Goal: Transaction & Acquisition: Purchase product/service

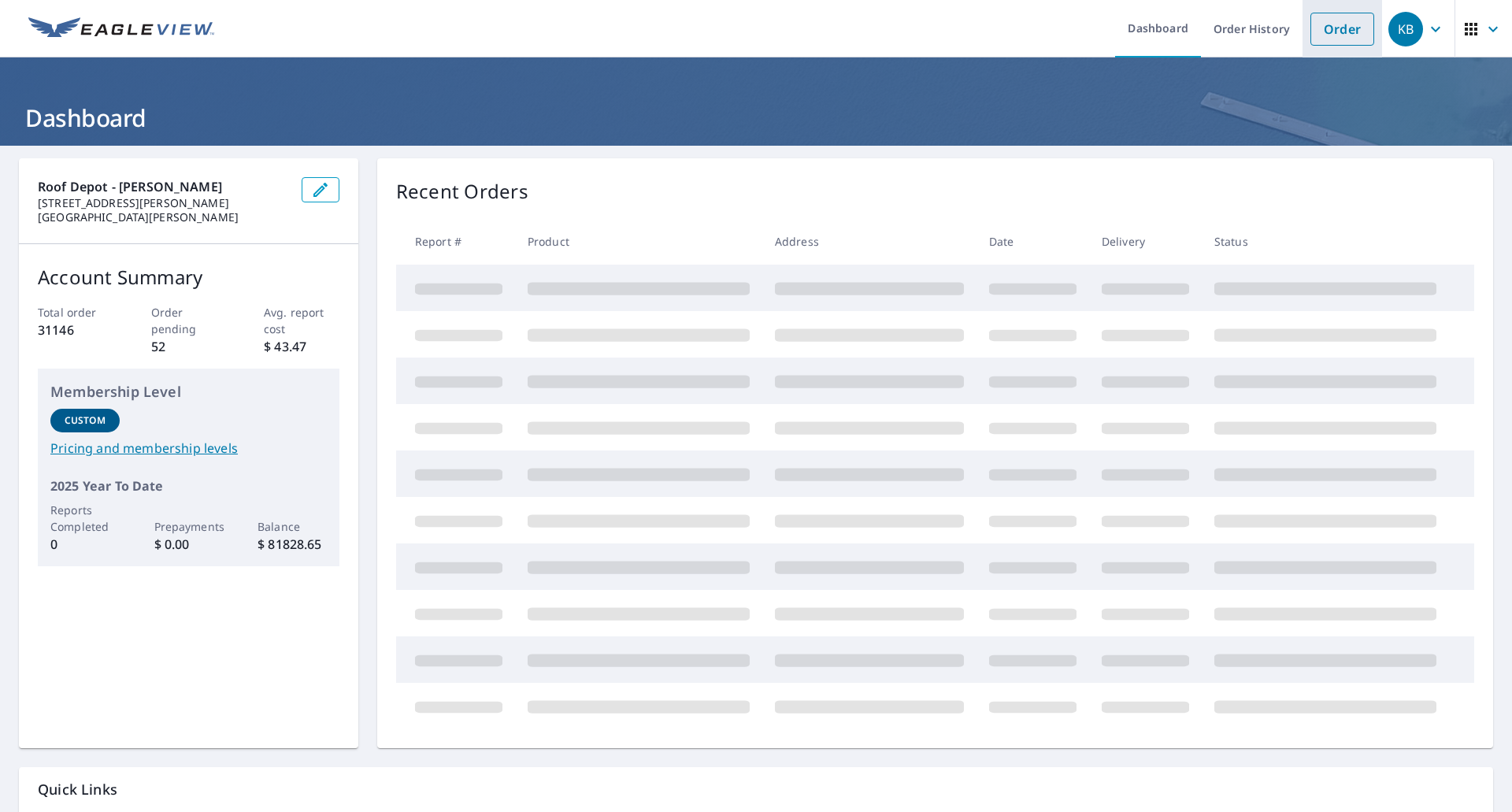
click at [1332, 34] on link "Order" at bounding box center [1342, 29] width 64 height 33
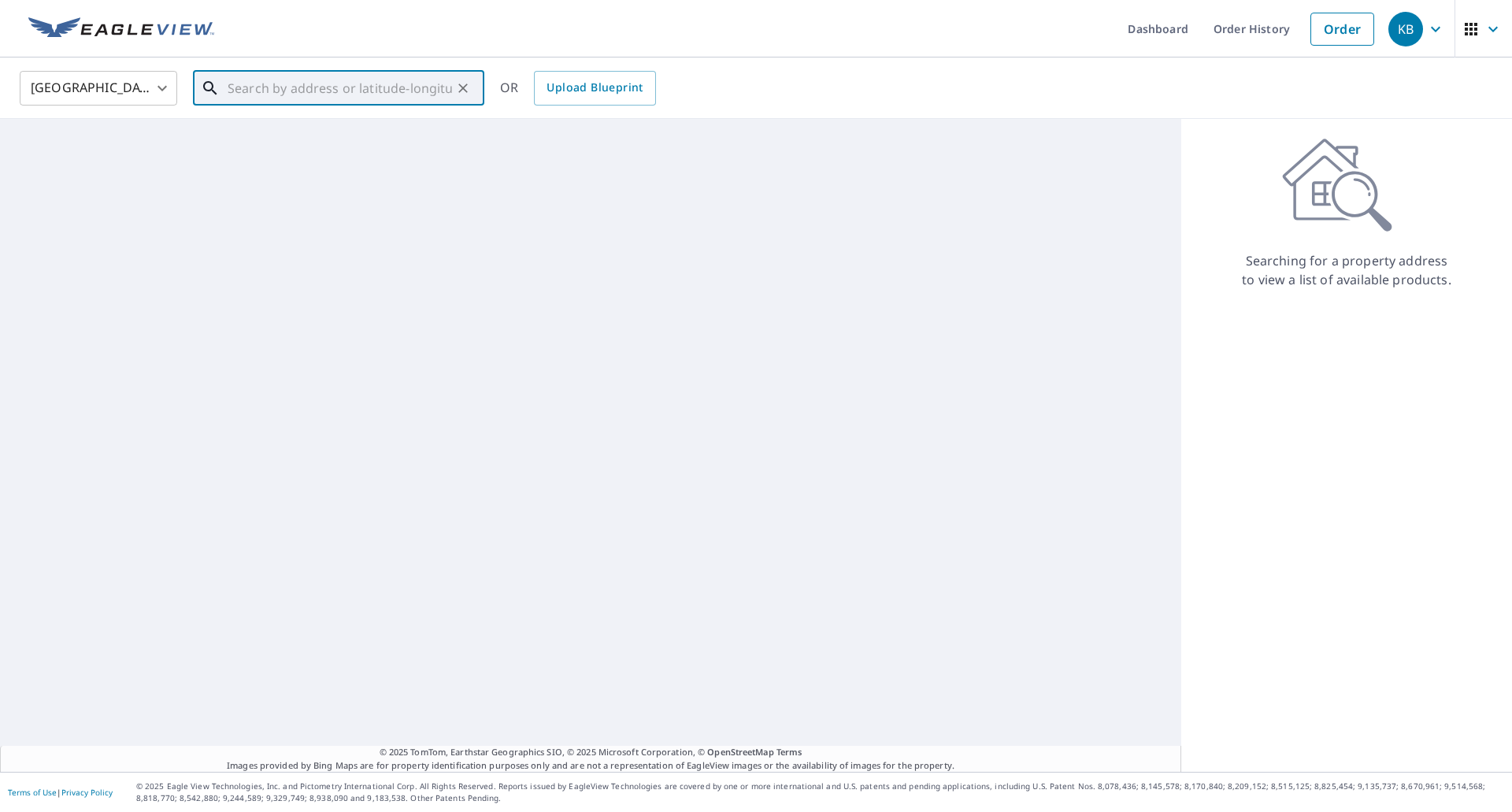
click at [281, 87] on input "text" at bounding box center [339, 88] width 225 height 44
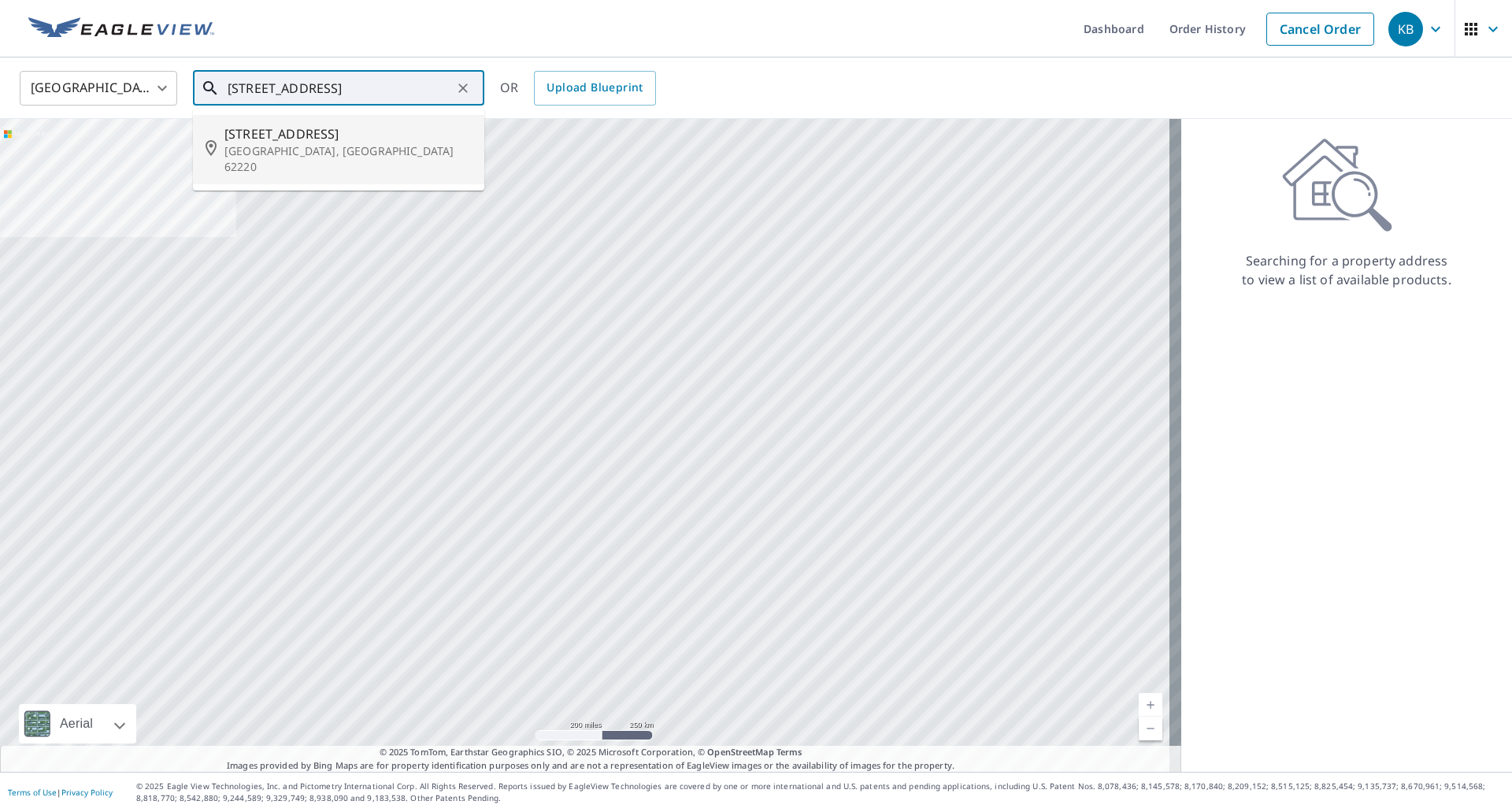
click at [308, 137] on span "[STREET_ADDRESS]" at bounding box center [348, 134] width 247 height 19
type input "[STREET_ADDRESS]"
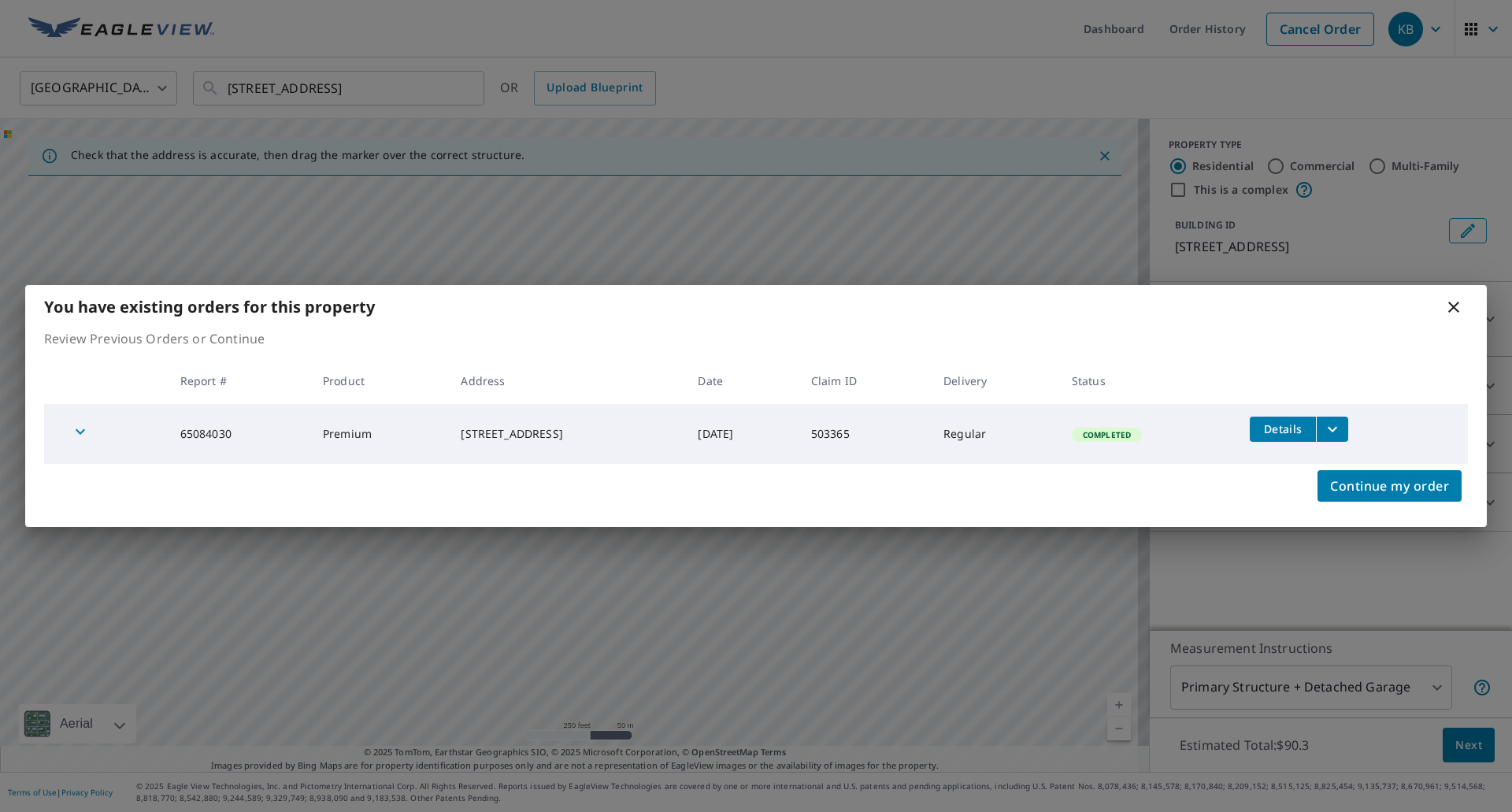
click at [1341, 434] on icon "filesDropdownBtn-65084030" at bounding box center [1332, 429] width 19 height 19
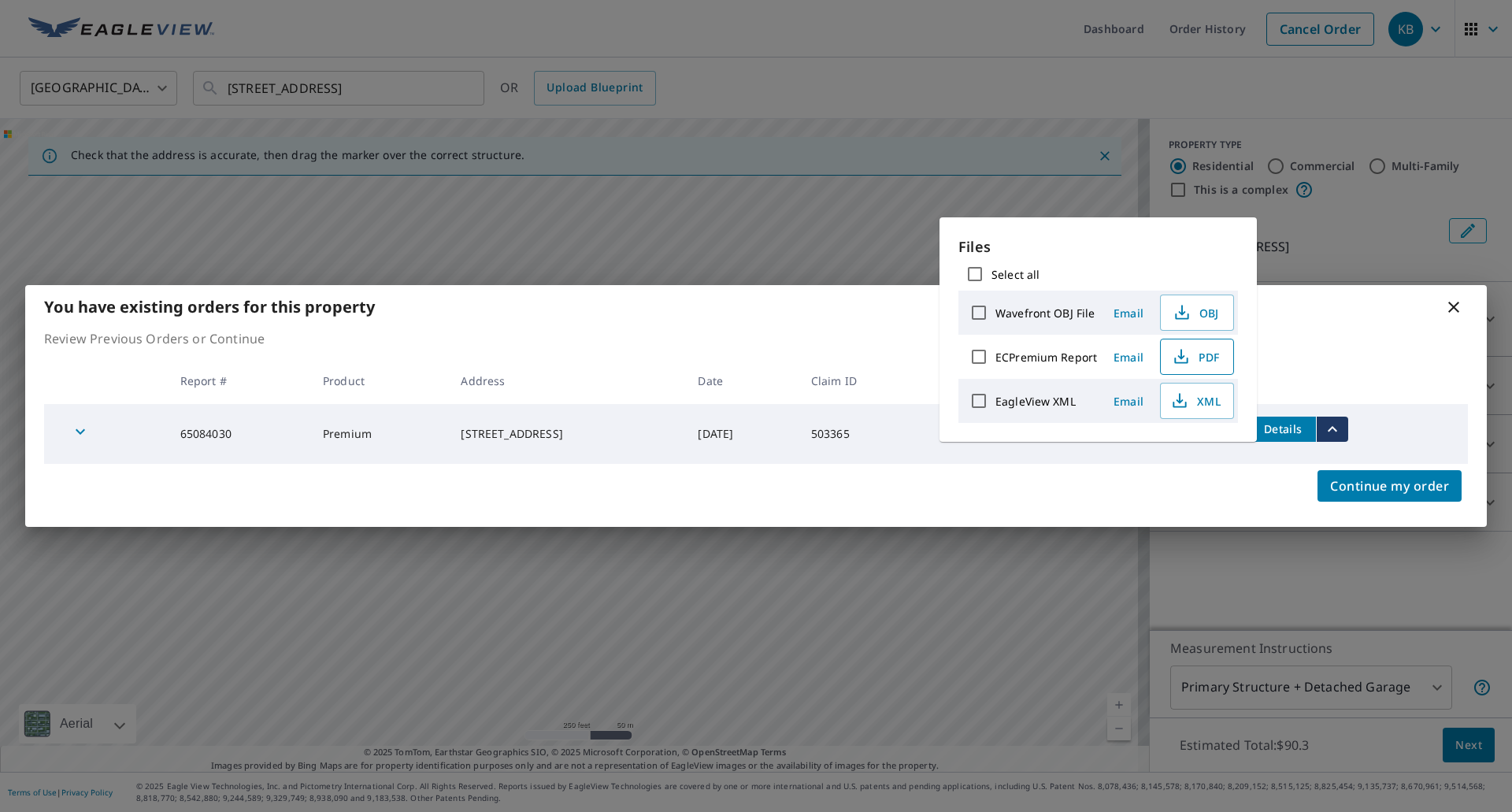
click at [1191, 360] on span "PDF" at bounding box center [1195, 356] width 51 height 19
click at [1459, 313] on icon at bounding box center [1453, 307] width 19 height 19
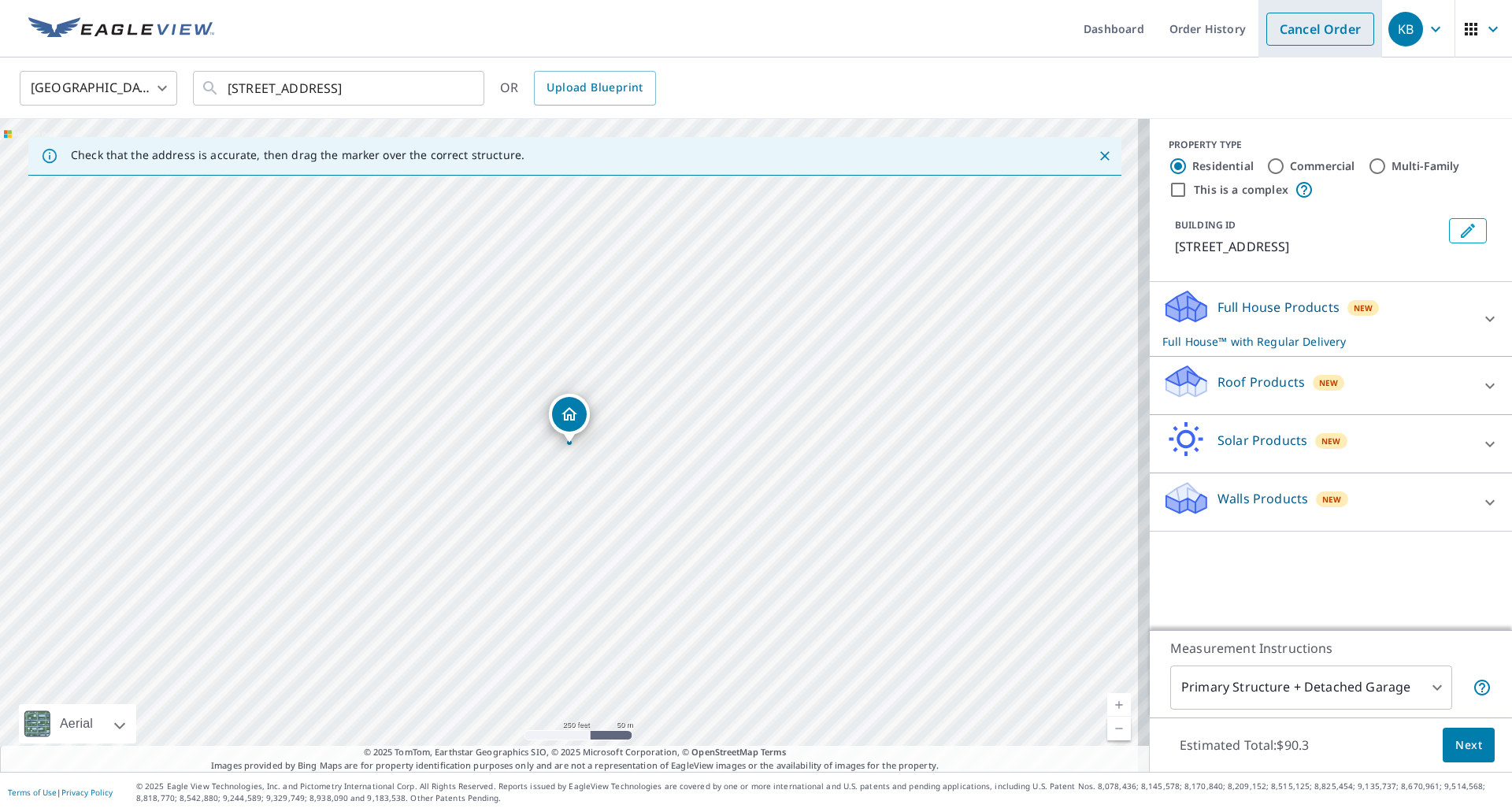
click at [1290, 34] on link "Cancel Order" at bounding box center [1321, 29] width 108 height 33
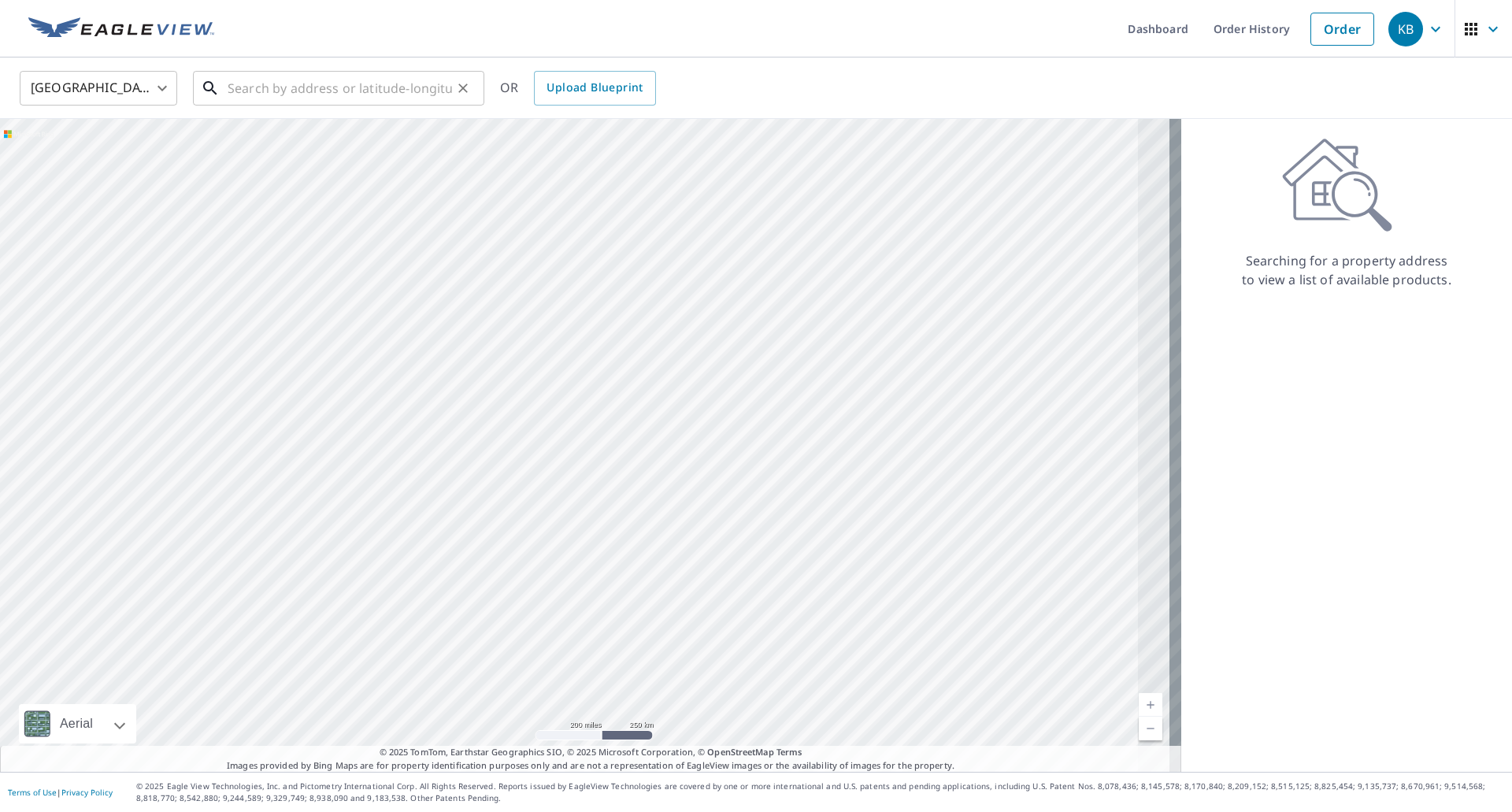
click at [322, 78] on input "text" at bounding box center [339, 88] width 225 height 44
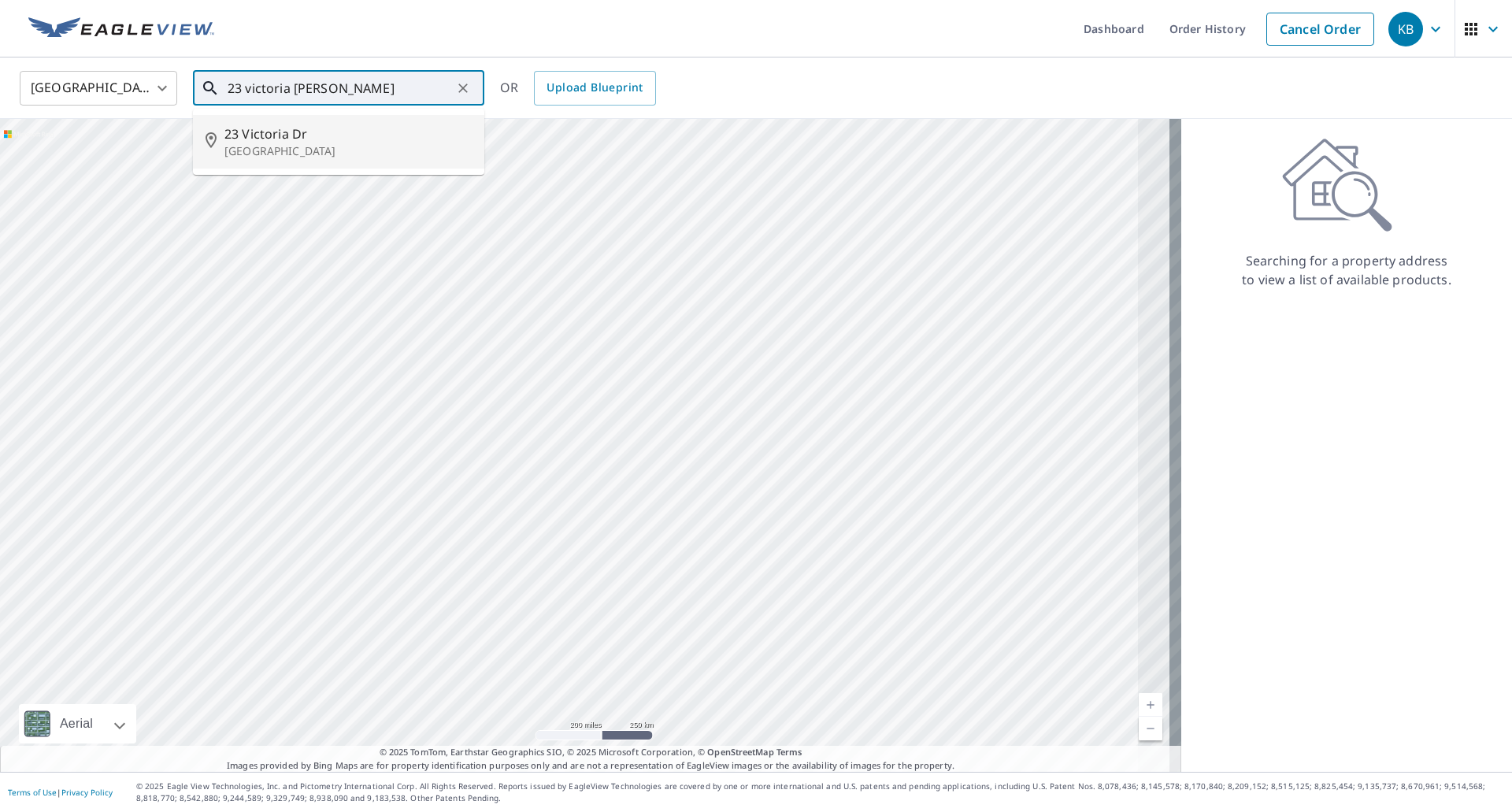
click at [274, 149] on p "[GEOGRAPHIC_DATA]" at bounding box center [348, 151] width 247 height 15
type input "[STREET_ADDRESS][PERSON_NAME]"
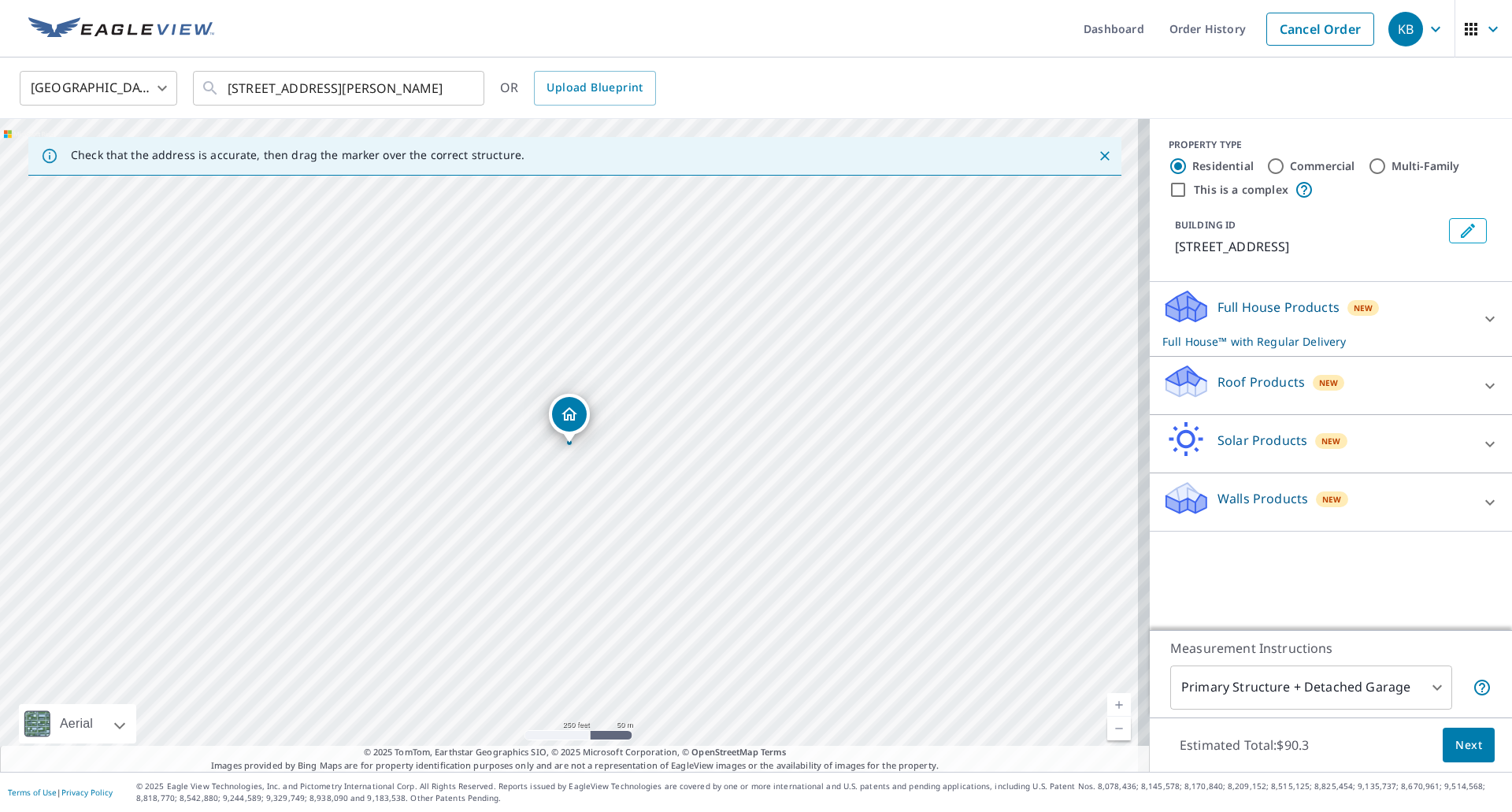
click at [1107, 701] on link "Current Level 17, Zoom In" at bounding box center [1119, 705] width 23 height 23
click at [1107, 701] on link "Current Level 18, Zoom In" at bounding box center [1119, 705] width 23 height 23
click at [1313, 382] on div "New" at bounding box center [1329, 383] width 32 height 15
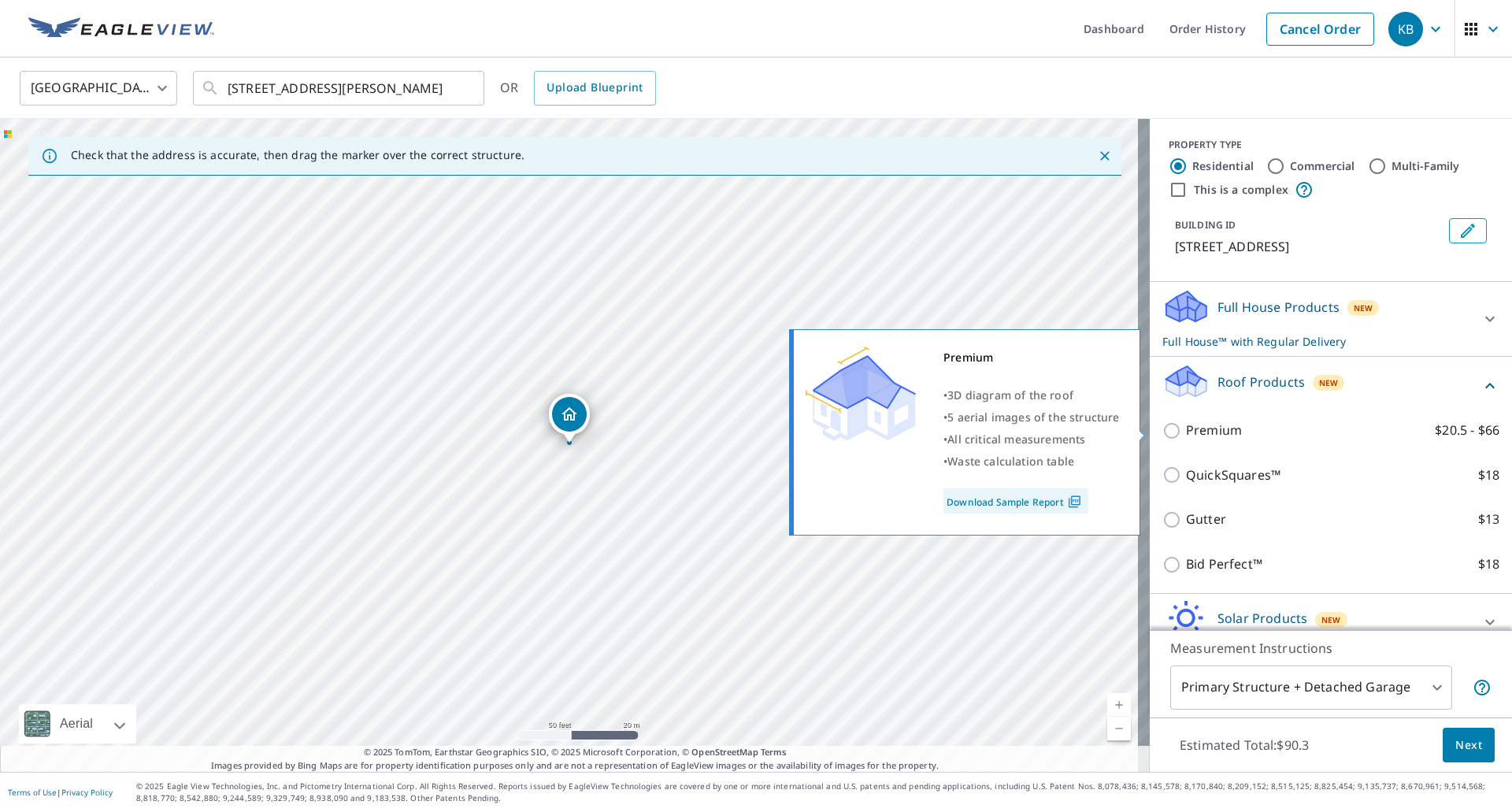
click at [1186, 430] on p "Premium" at bounding box center [1214, 430] width 56 height 20
click at [1177, 430] on input "Premium $20.5 - $66" at bounding box center [1175, 430] width 23 height 19
checkbox input "true"
checkbox input "false"
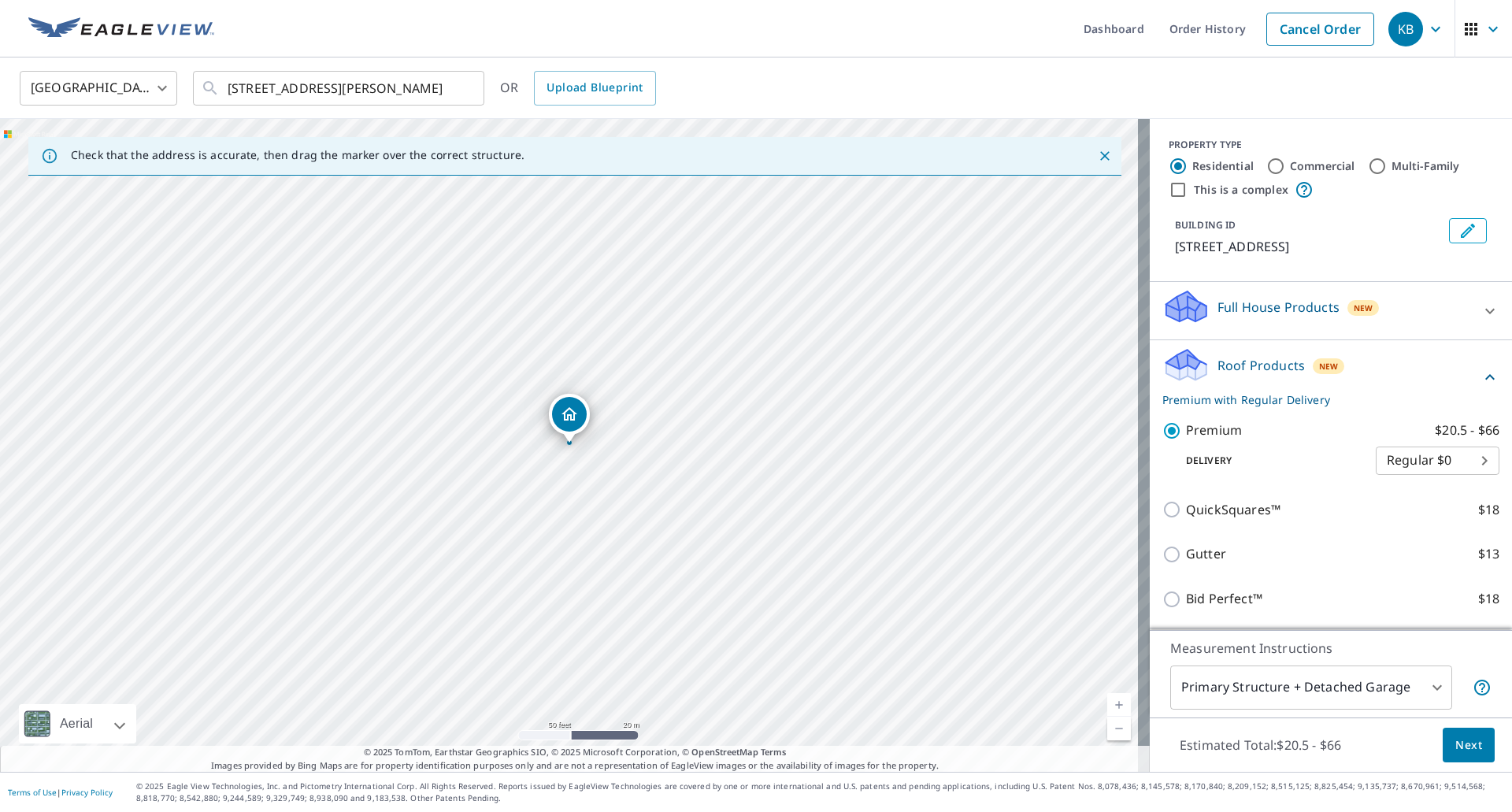
click at [1455, 735] on span "Next" at bounding box center [1469, 745] width 27 height 20
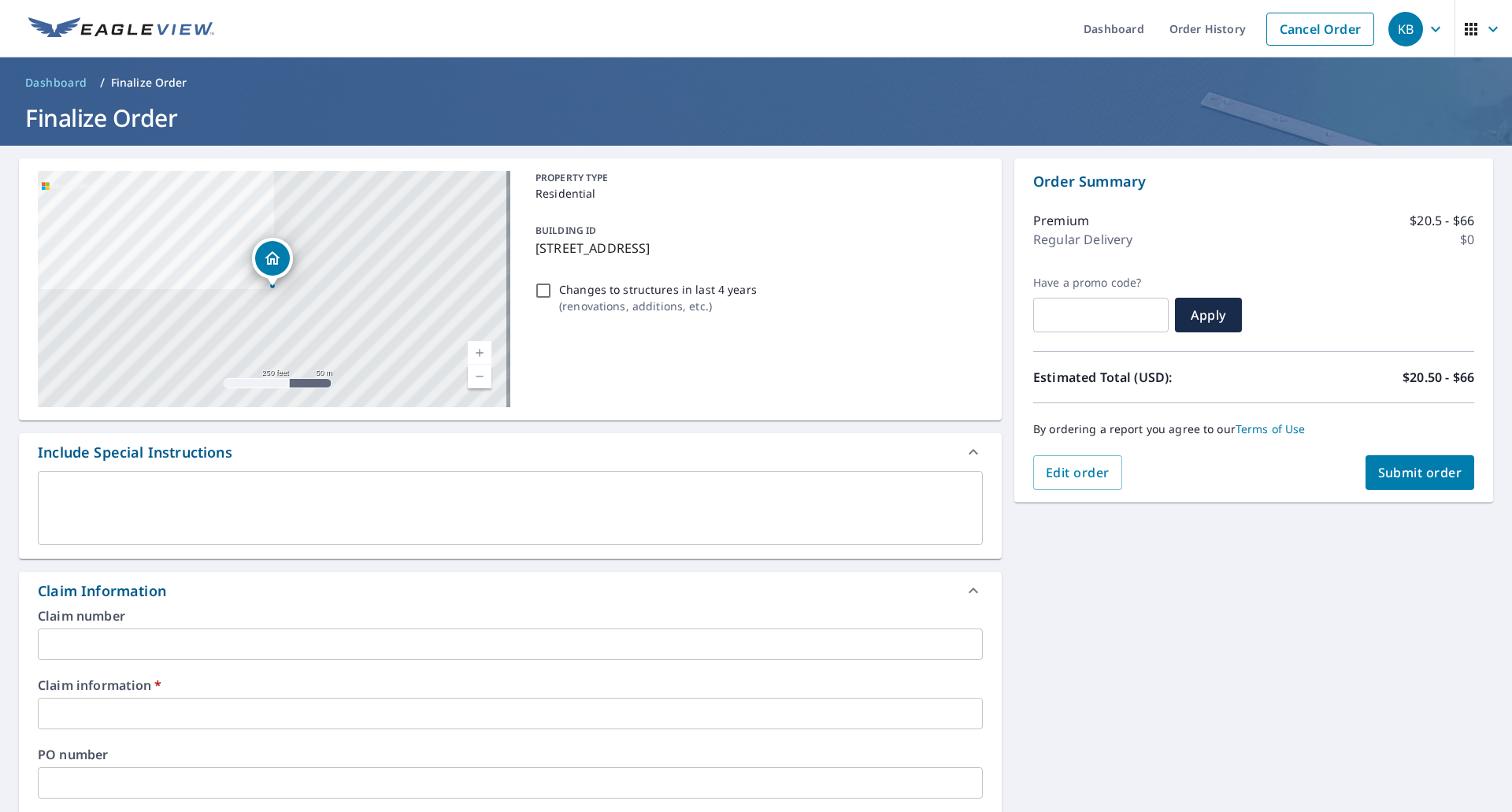
click at [93, 642] on input "text" at bounding box center [511, 644] width 945 height 32
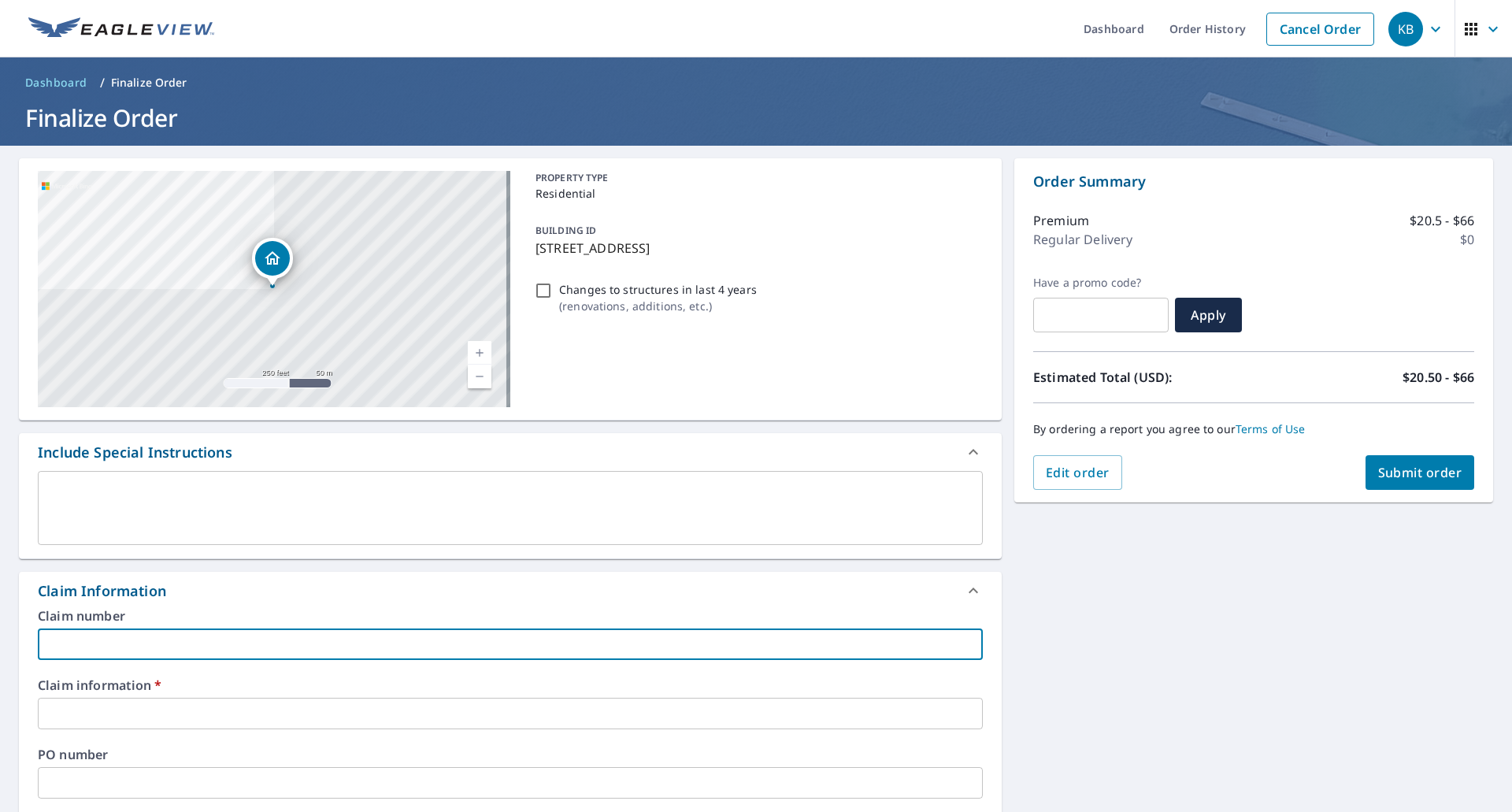
type input "5"
checkbox input "true"
type input "50"
checkbox input "true"
type input "503"
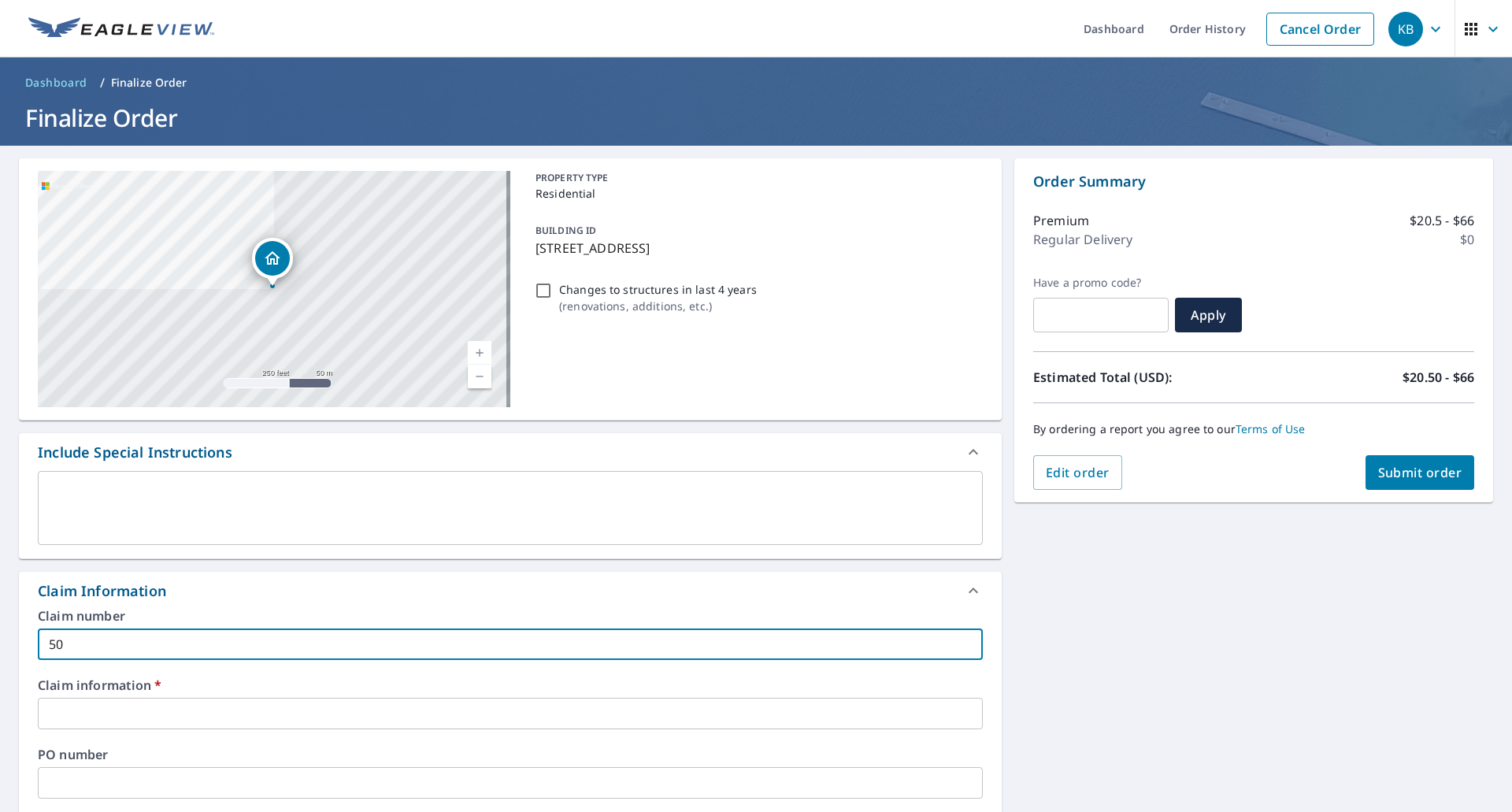
checkbox input "true"
type input "5033"
checkbox input "true"
type input "50336"
checkbox input "true"
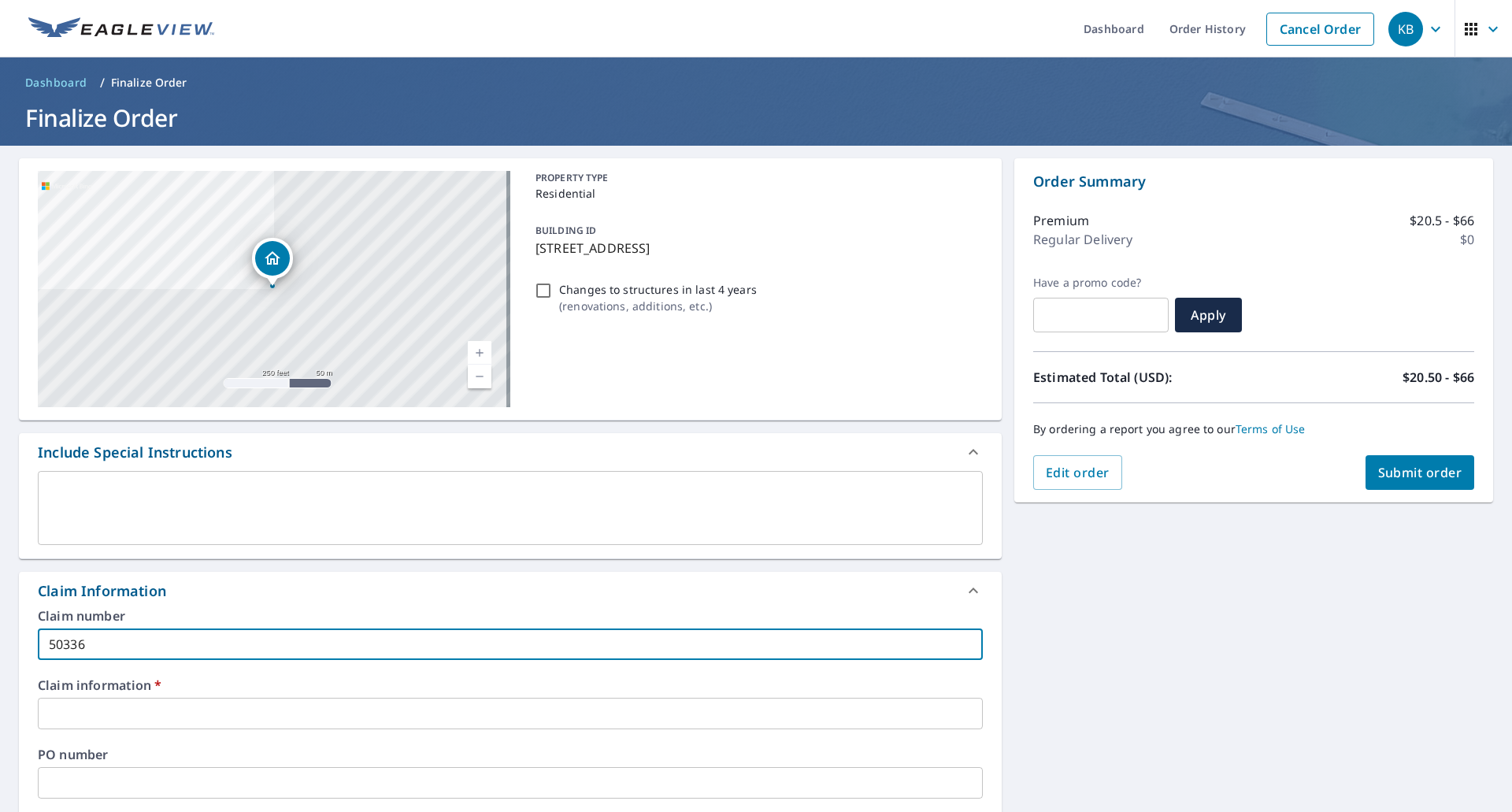
type input "503365"
checkbox input "true"
type input "503365"
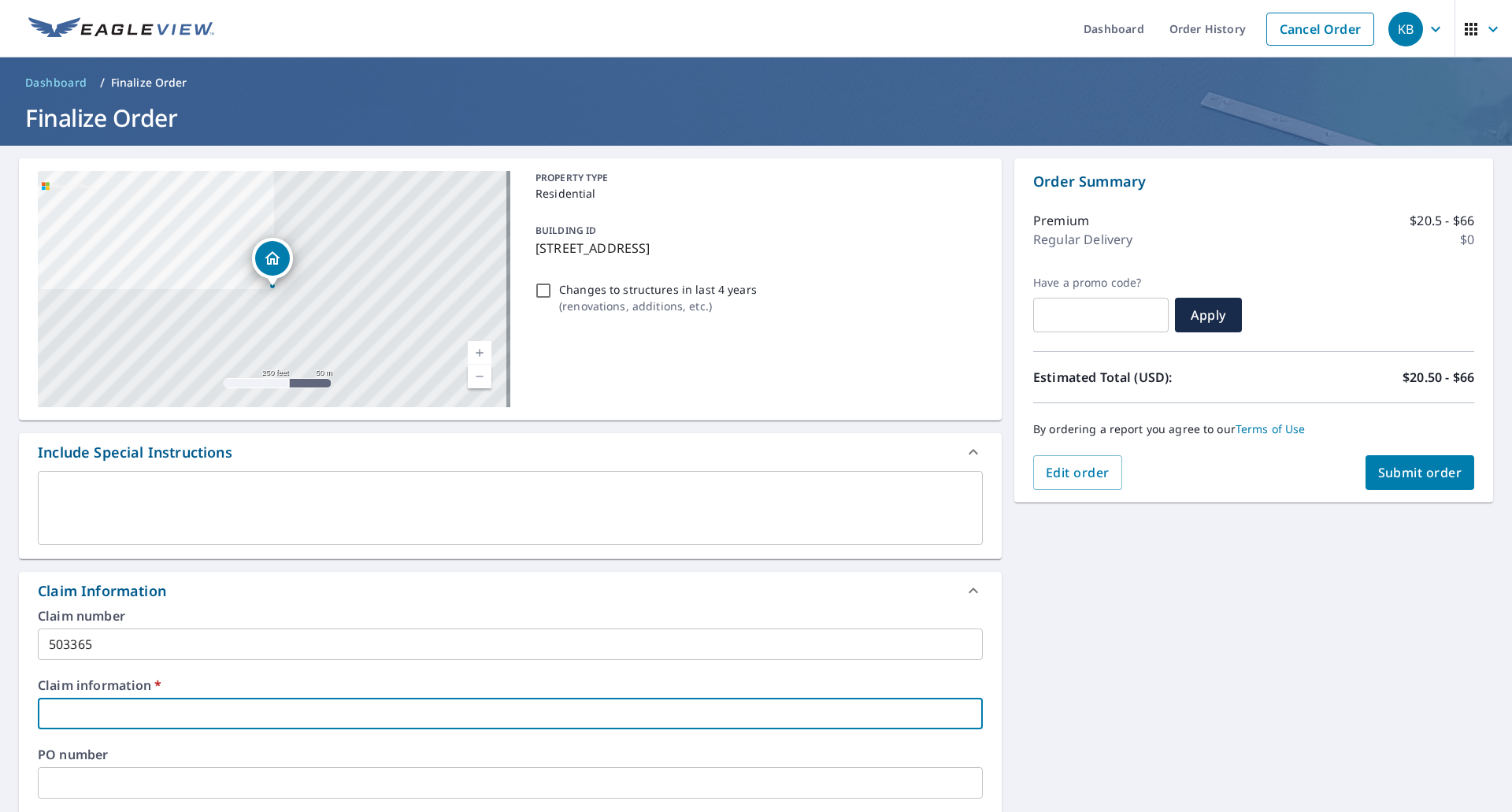
type input "B"
checkbox input "true"
type input "Bl"
checkbox input "true"
type input "Blu"
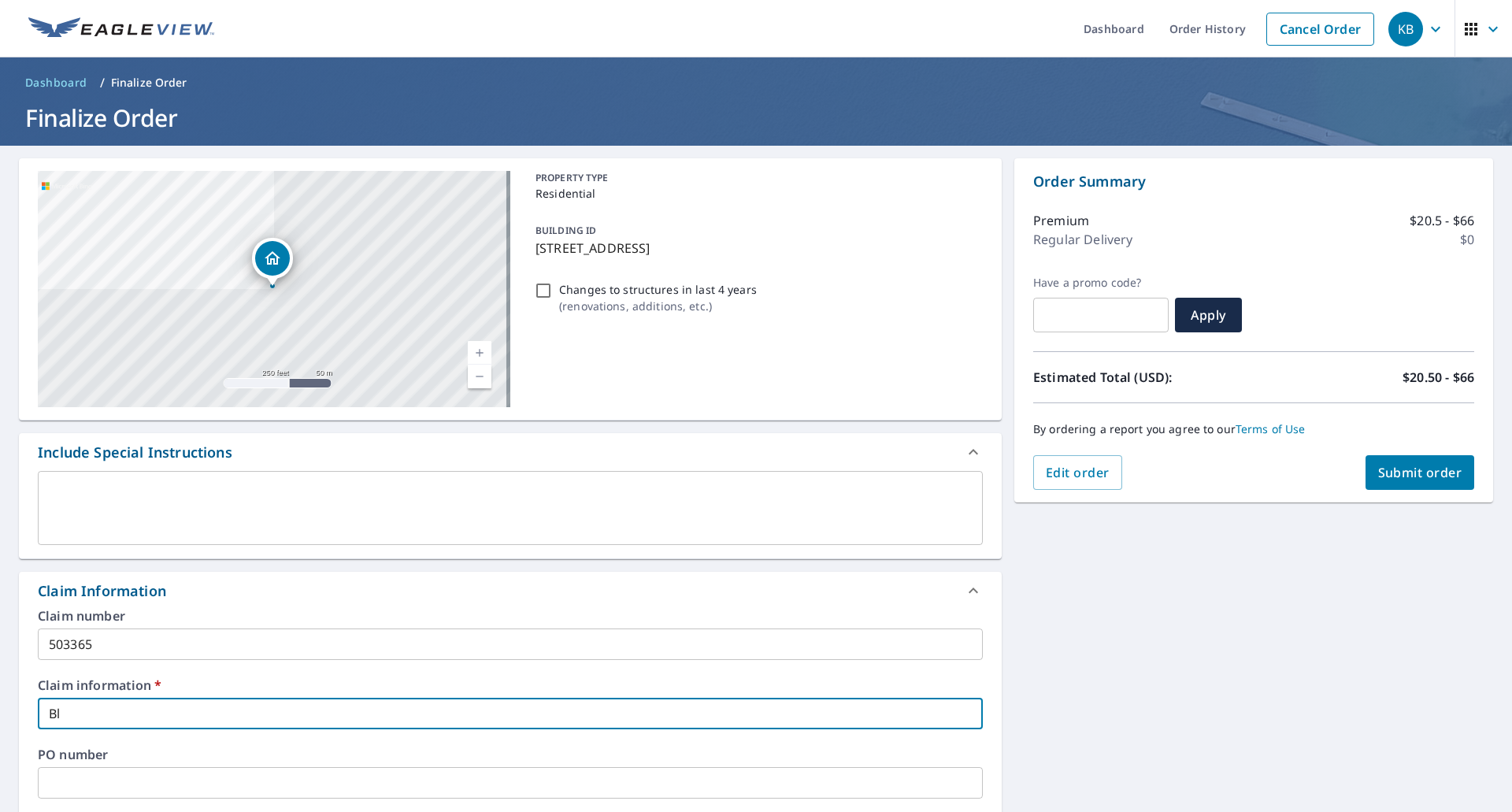
checkbox input "true"
type input "Blue"
checkbox input "true"
type input "Bluebird Construction"
checkbox input "true"
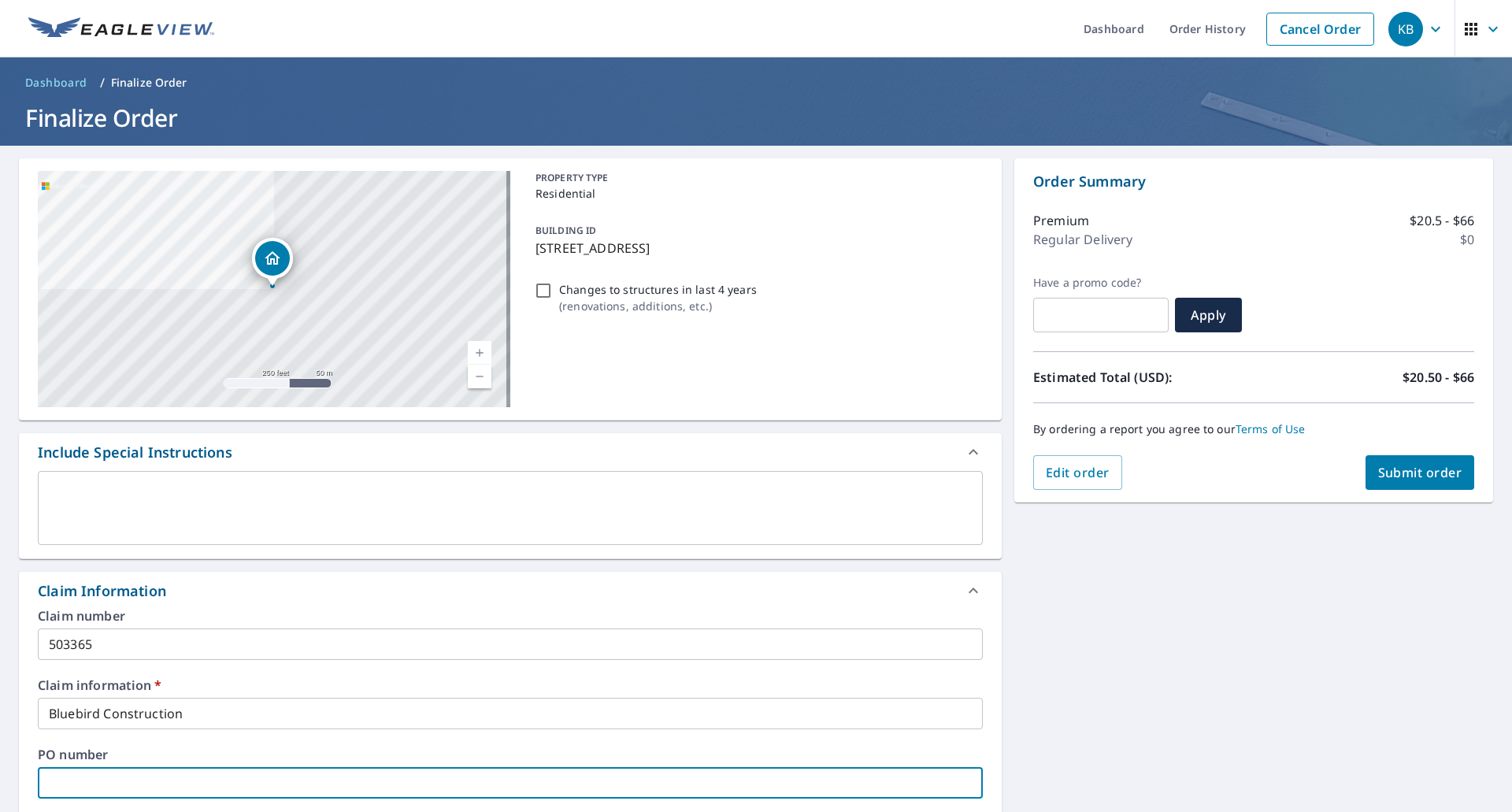
scroll to position [447, 0]
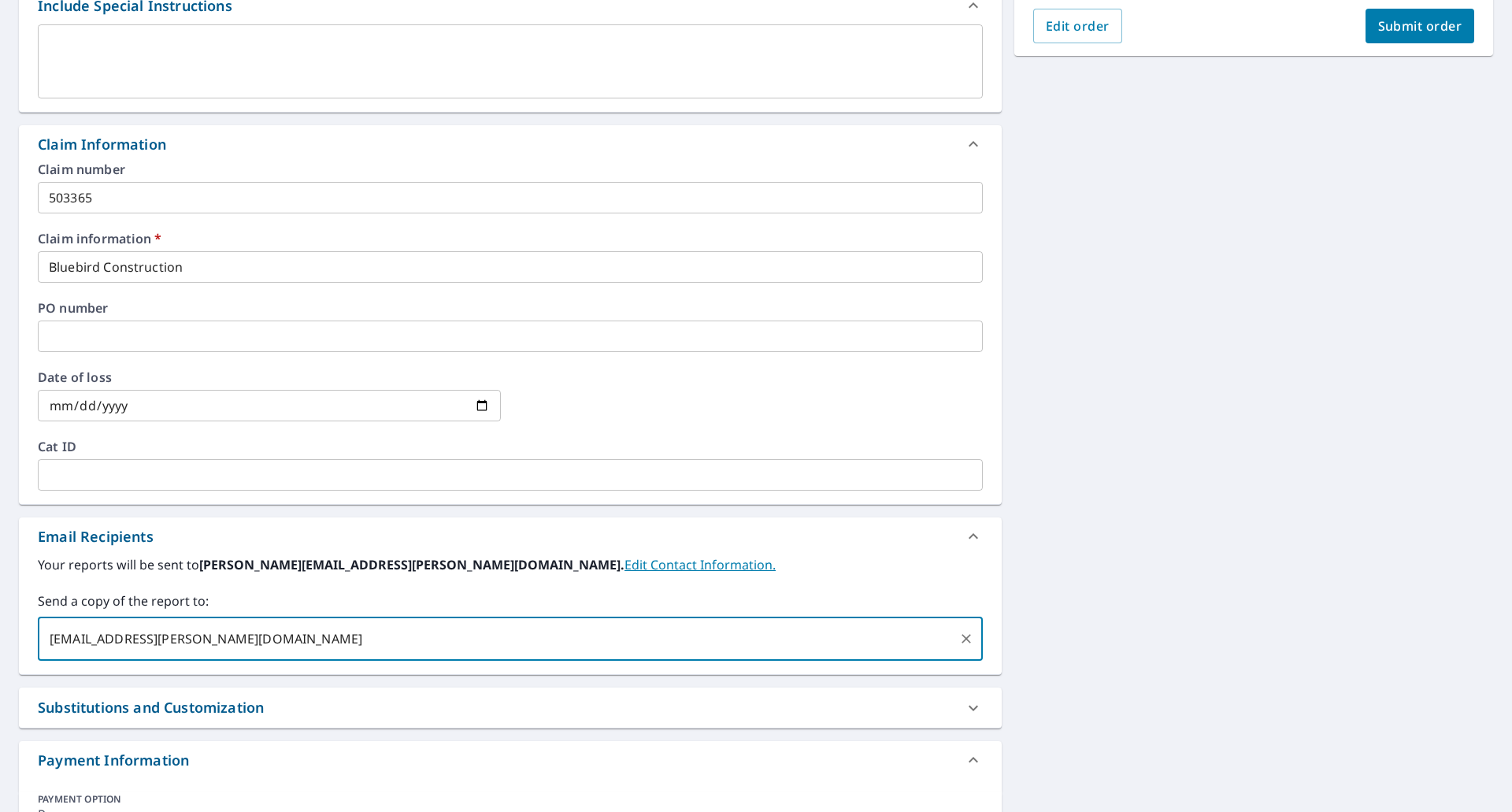
type input "[EMAIL_ADDRESS][PERSON_NAME][DOMAIN_NAME]"
click at [1395, 28] on span "Submit order" at bounding box center [1420, 25] width 84 height 17
checkbox input "true"
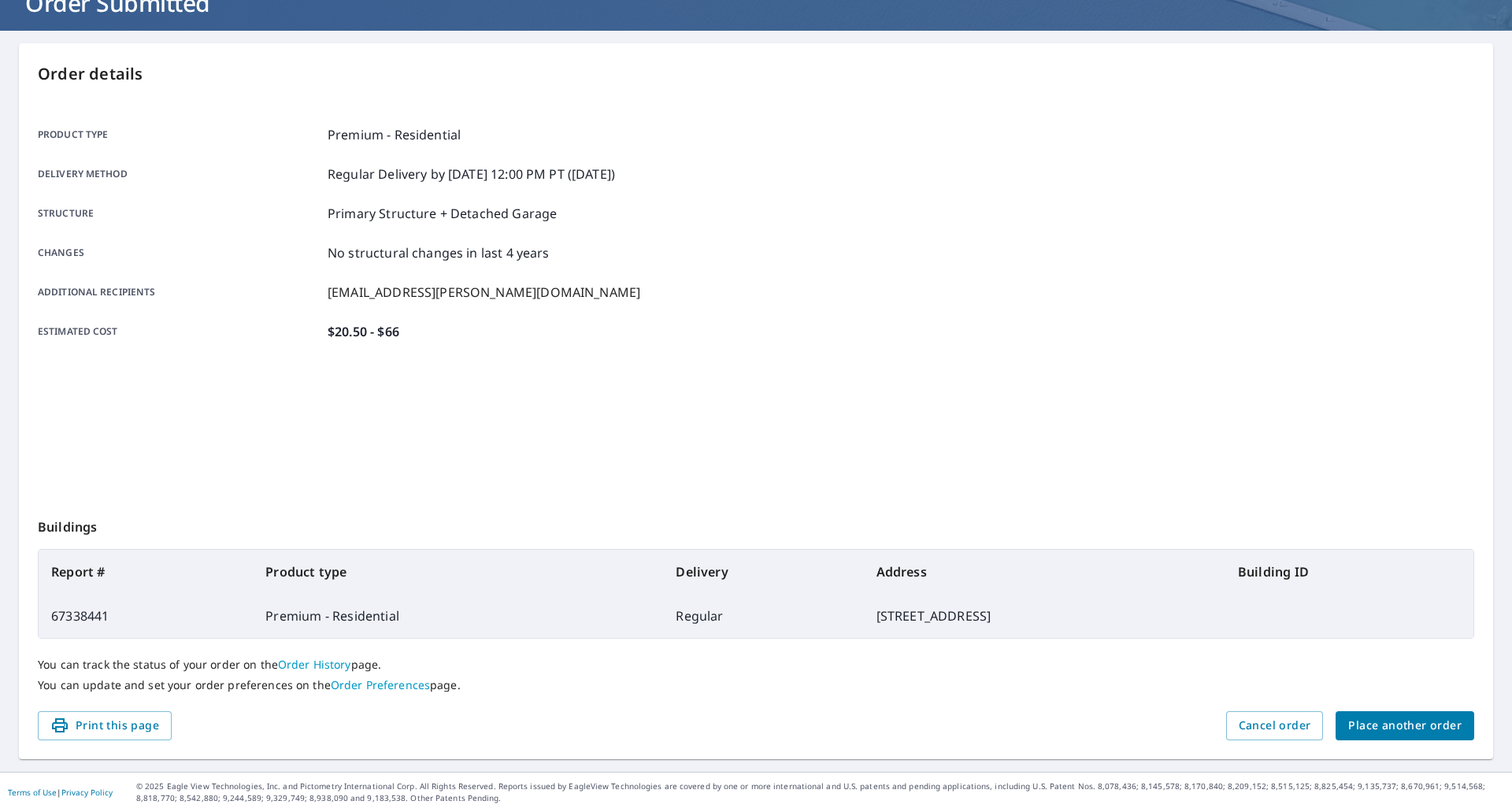
scroll to position [115, 0]
